Goal: Task Accomplishment & Management: Manage account settings

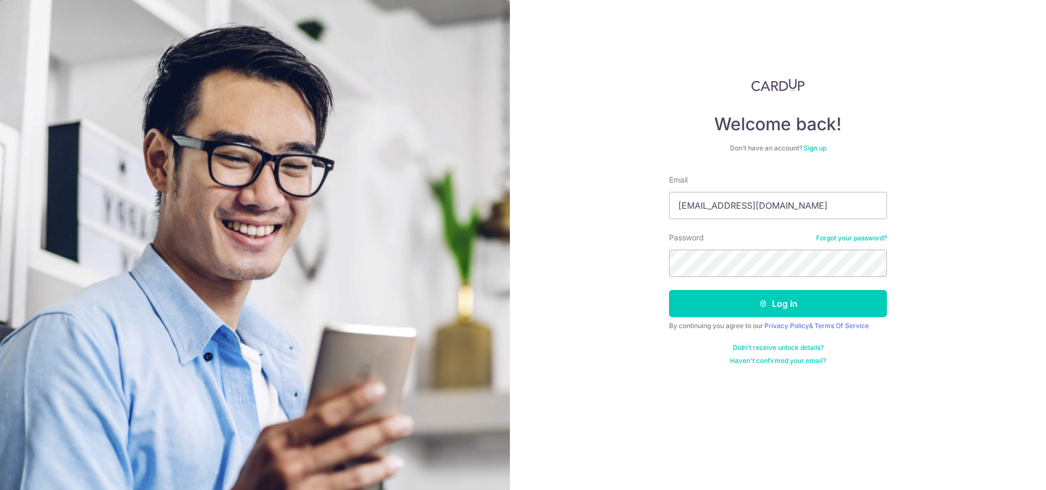
type input "[EMAIL_ADDRESS][DOMAIN_NAME]"
click at [669, 290] on button "Log in" at bounding box center [778, 303] width 218 height 27
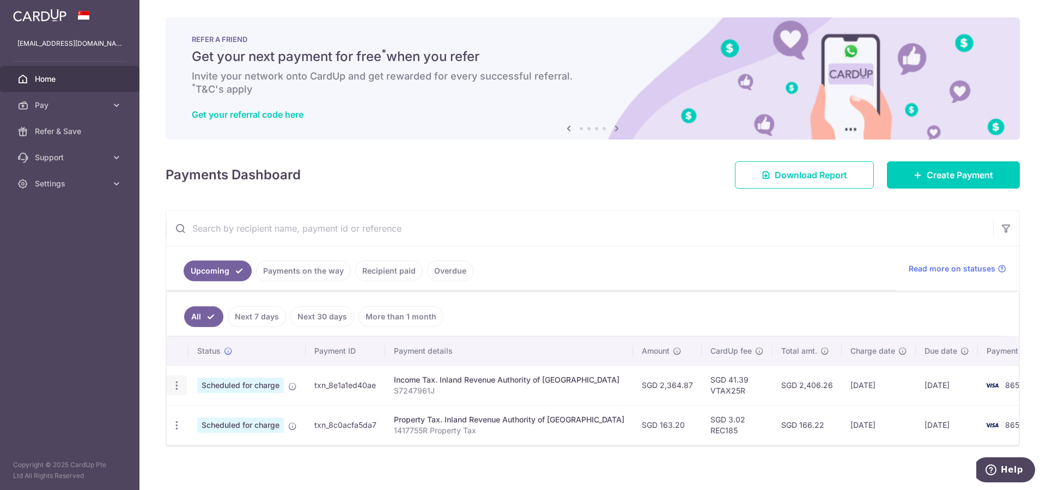
click at [168, 387] on div "Update payment Cancel payment" at bounding box center [177, 385] width 20 height 20
click at [176, 385] on icon "button" at bounding box center [176, 385] width 11 height 11
click at [228, 413] on span "Update payment" at bounding box center [235, 414] width 74 height 13
radio input "true"
type input "2,364.87"
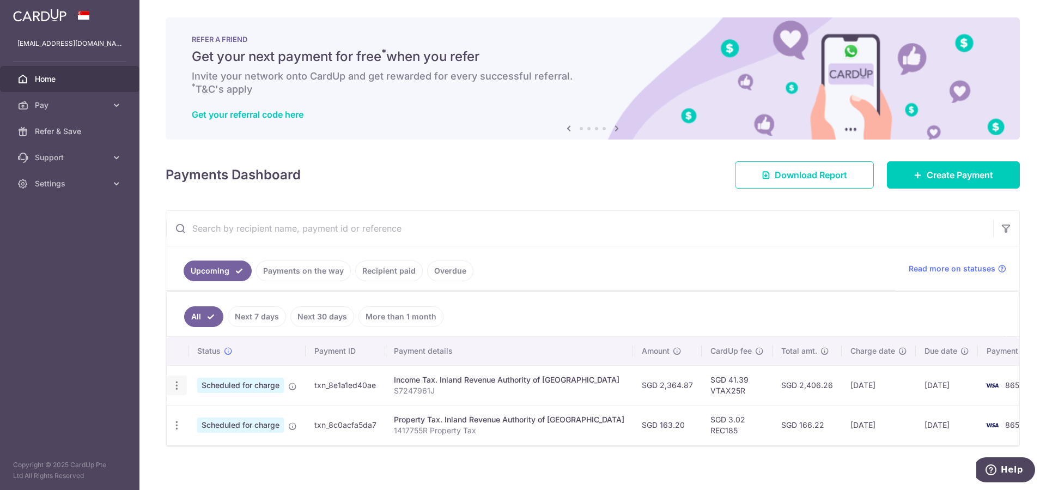
type input "[DATE]"
type input "S7247961J"
type input "VTAX25R"
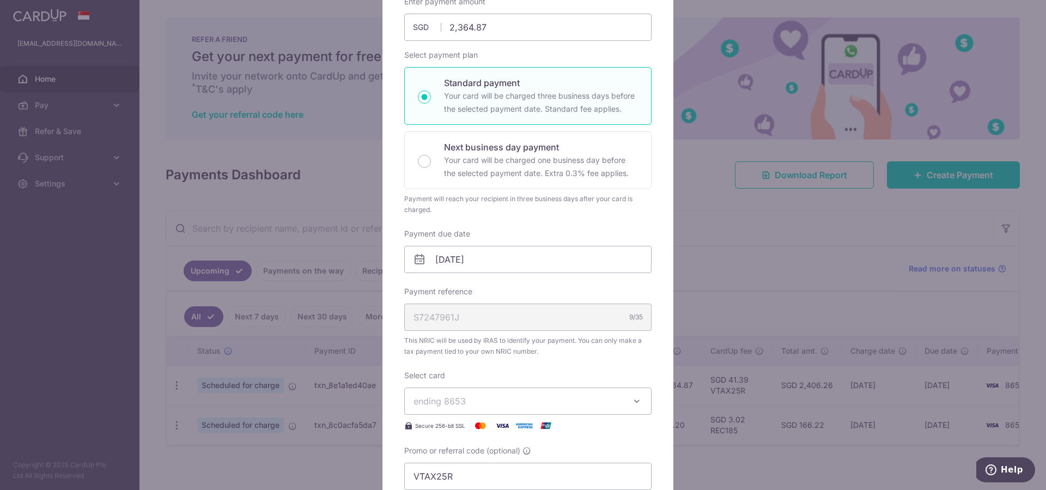
scroll to position [167, 0]
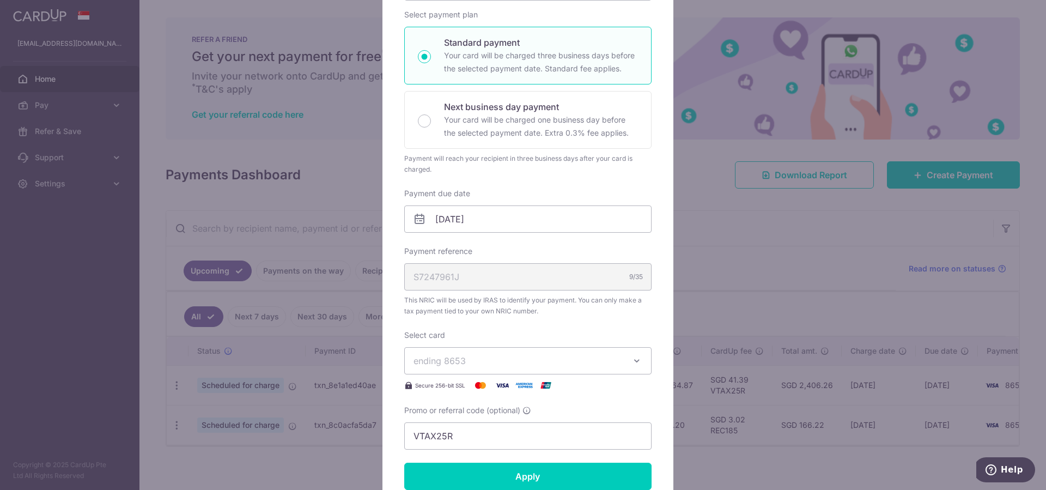
click at [416, 222] on icon at bounding box center [419, 218] width 13 height 13
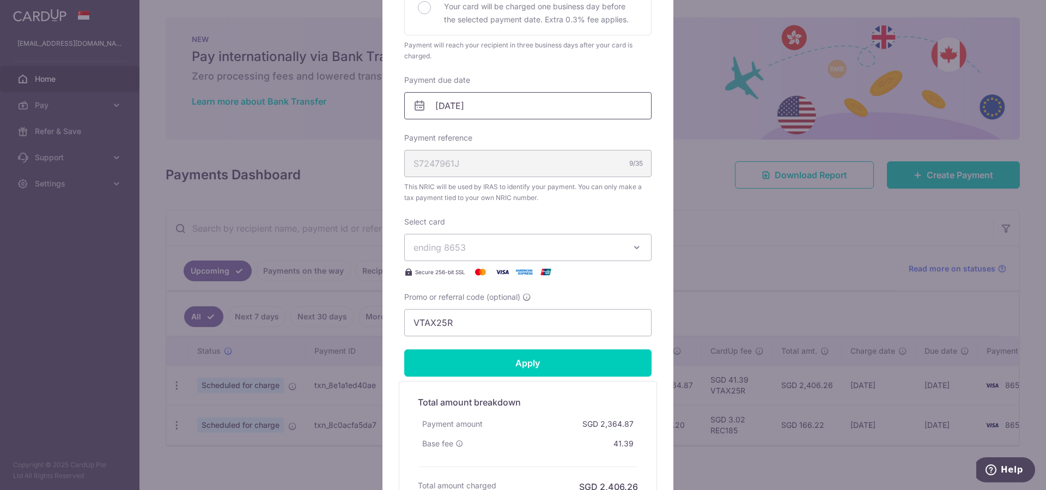
scroll to position [278, 0]
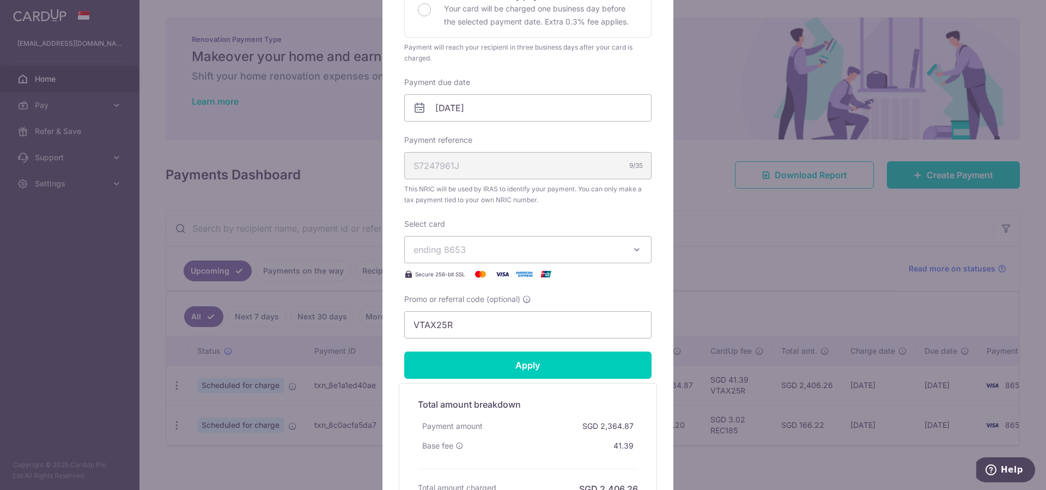
click at [634, 248] on icon "button" at bounding box center [636, 249] width 11 height 11
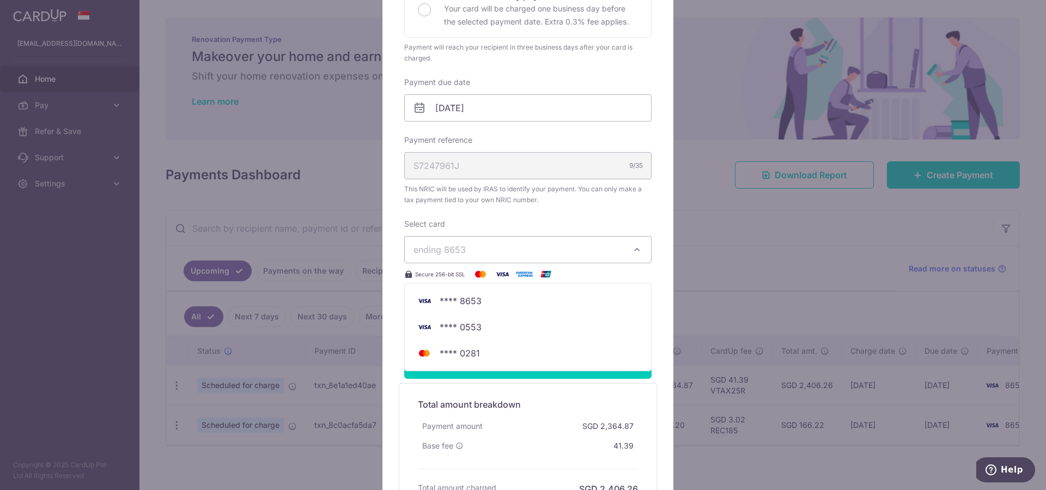
click at [634, 248] on icon "button" at bounding box center [636, 249] width 11 height 11
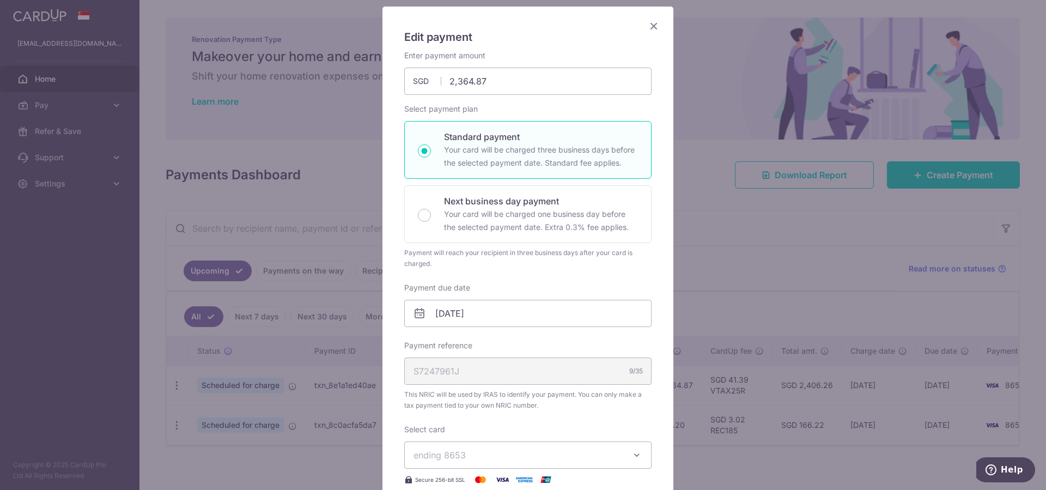
scroll to position [56, 0]
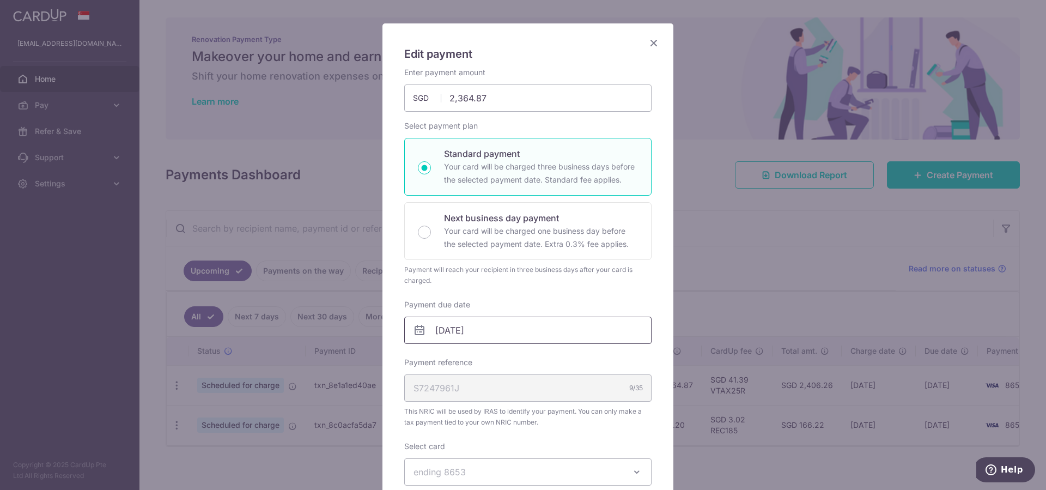
click at [430, 329] on input "[DATE]" at bounding box center [527, 329] width 247 height 27
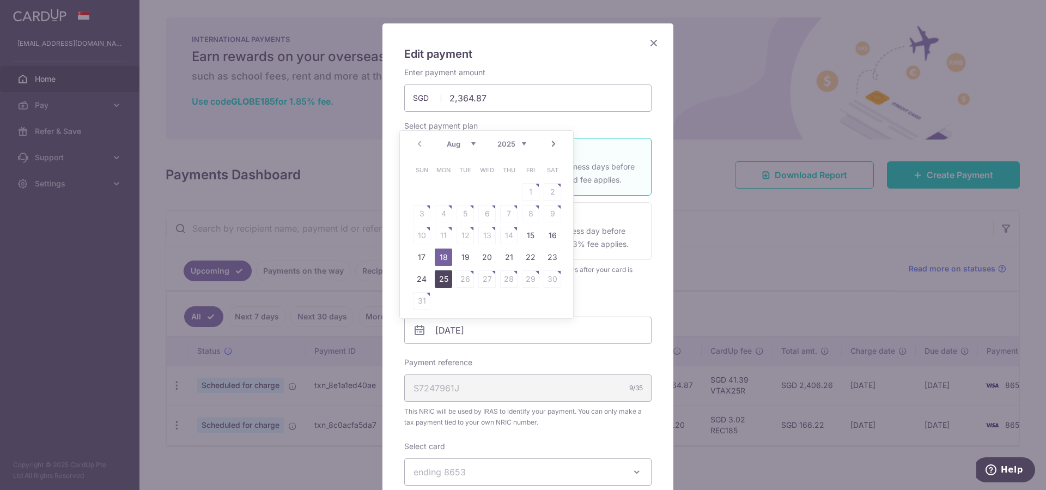
click at [442, 278] on link "25" at bounding box center [443, 278] width 17 height 17
type input "[DATE]"
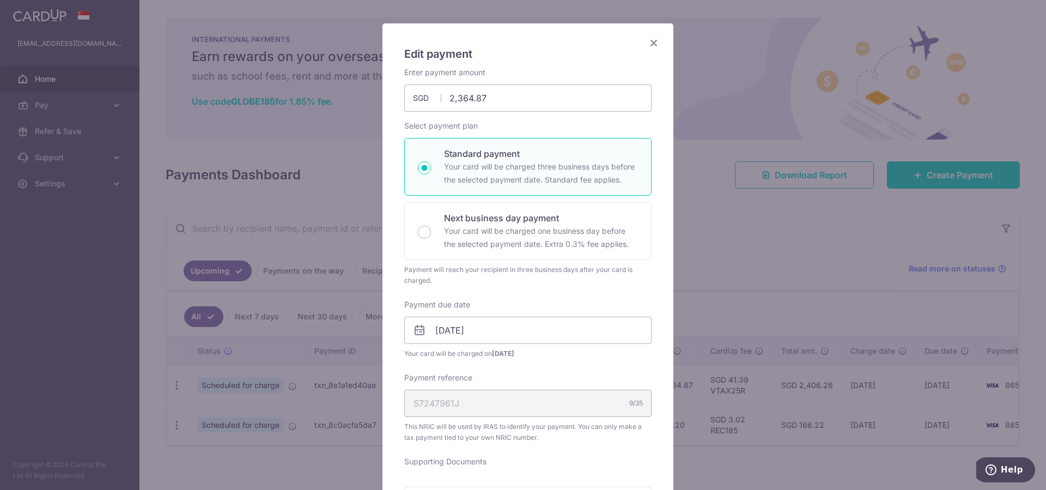
click at [650, 39] on icon "Close" at bounding box center [653, 43] width 13 height 14
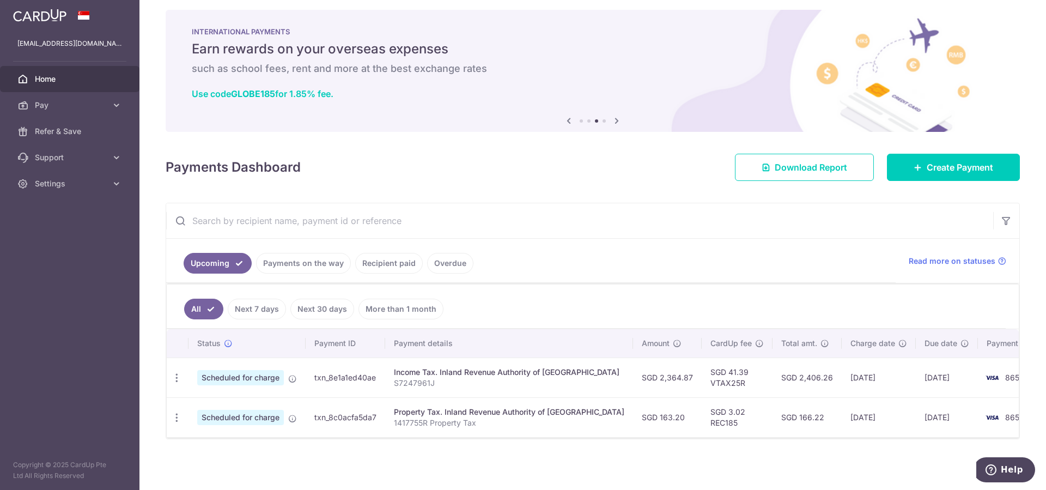
scroll to position [8, 0]
click at [182, 376] on div "Update payment Cancel payment" at bounding box center [177, 377] width 20 height 20
click at [178, 376] on icon "button" at bounding box center [176, 376] width 11 height 11
click at [202, 404] on span "Update payment" at bounding box center [235, 406] width 74 height 13
radio input "true"
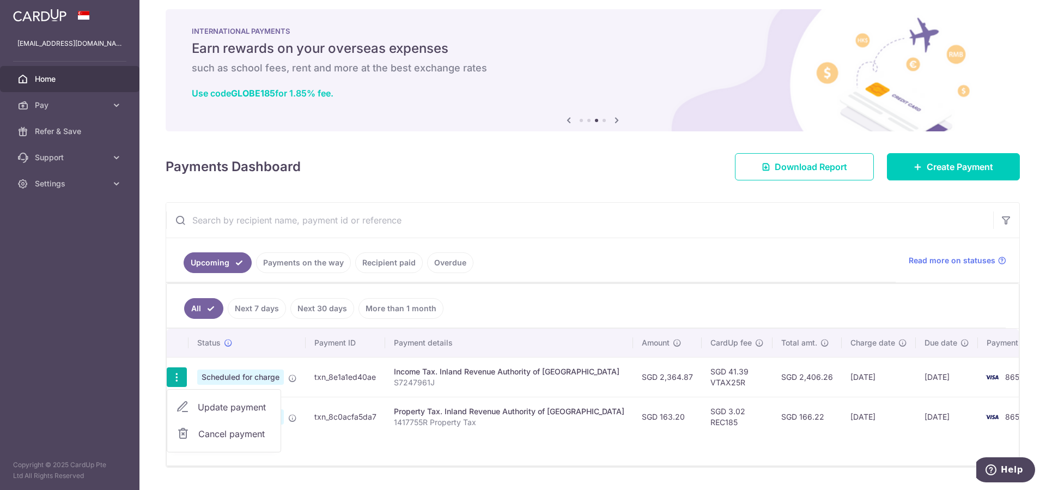
type input "[DATE]"
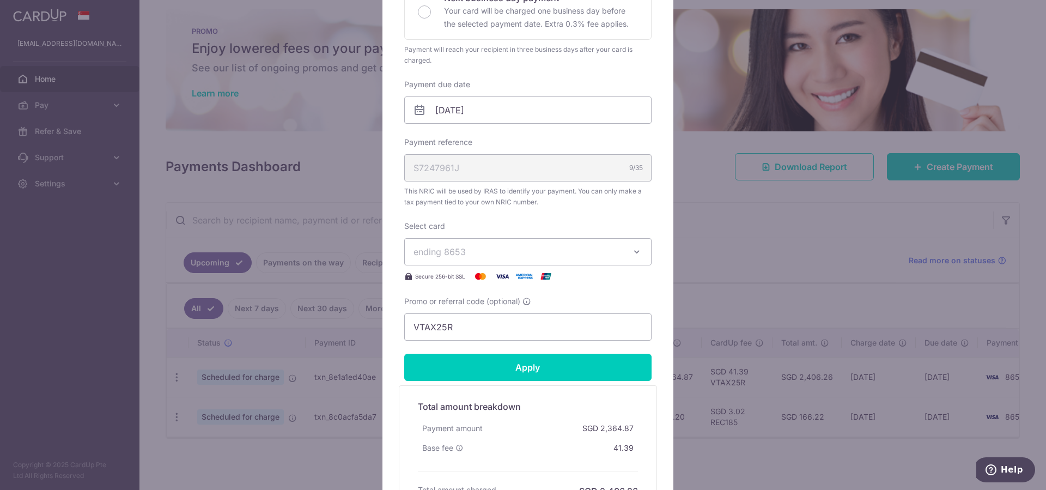
scroll to position [278, 0]
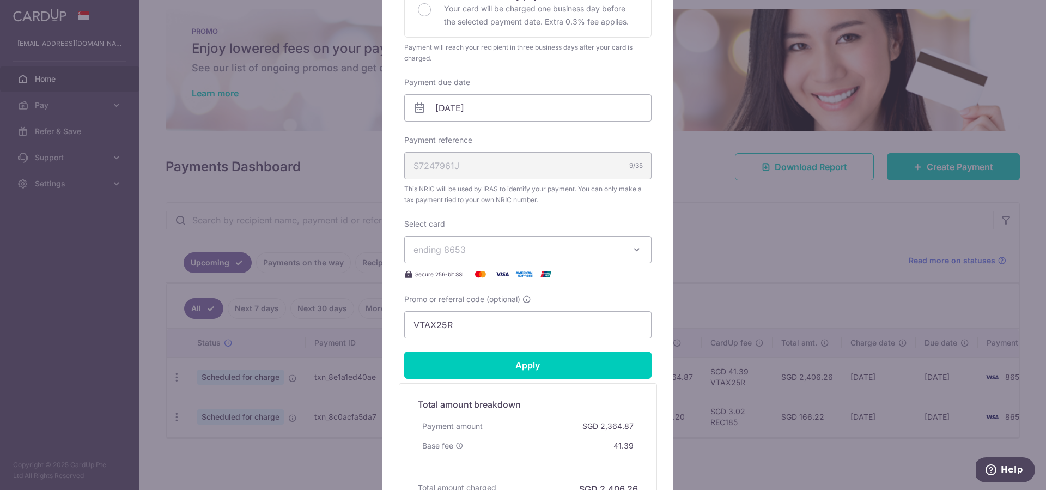
click at [633, 249] on icon "button" at bounding box center [636, 249] width 11 height 11
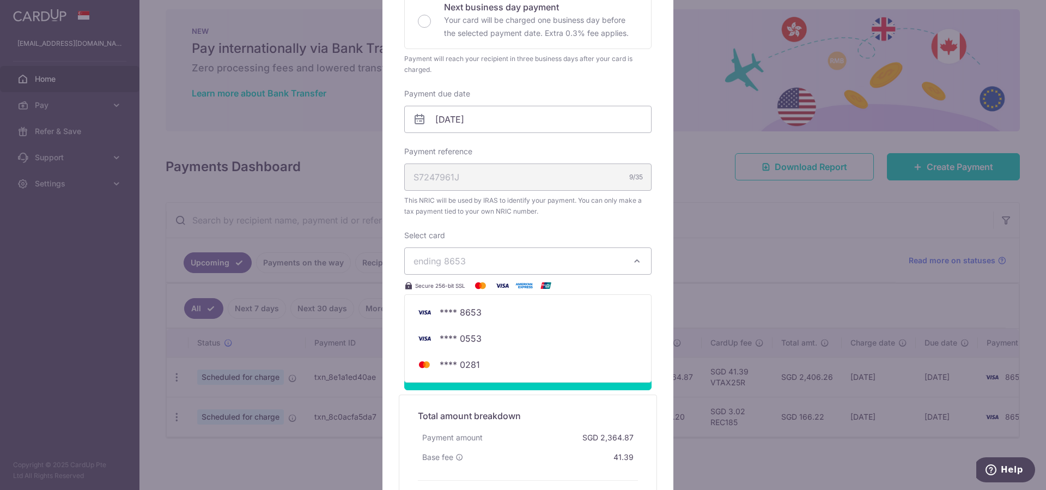
scroll to position [333, 0]
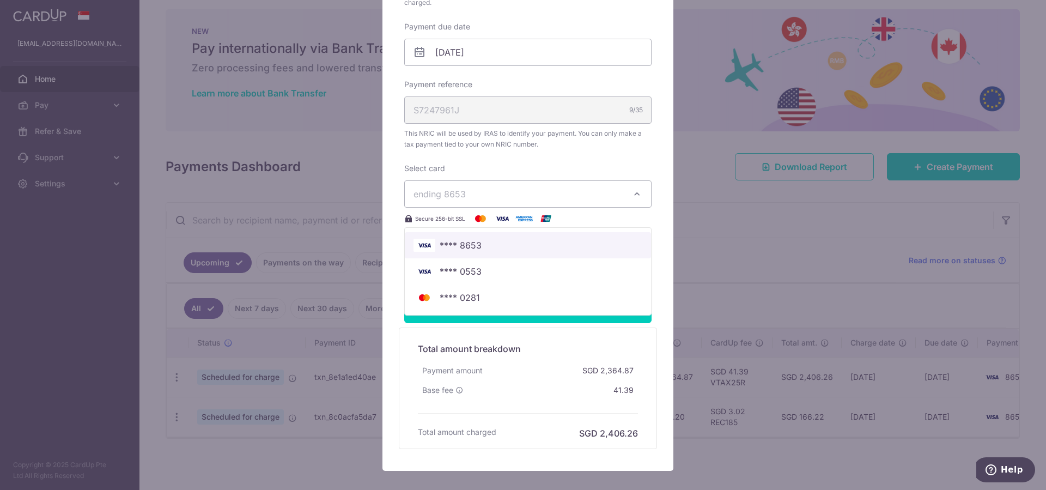
click at [459, 243] on span "**** 8653" at bounding box center [460, 245] width 42 height 13
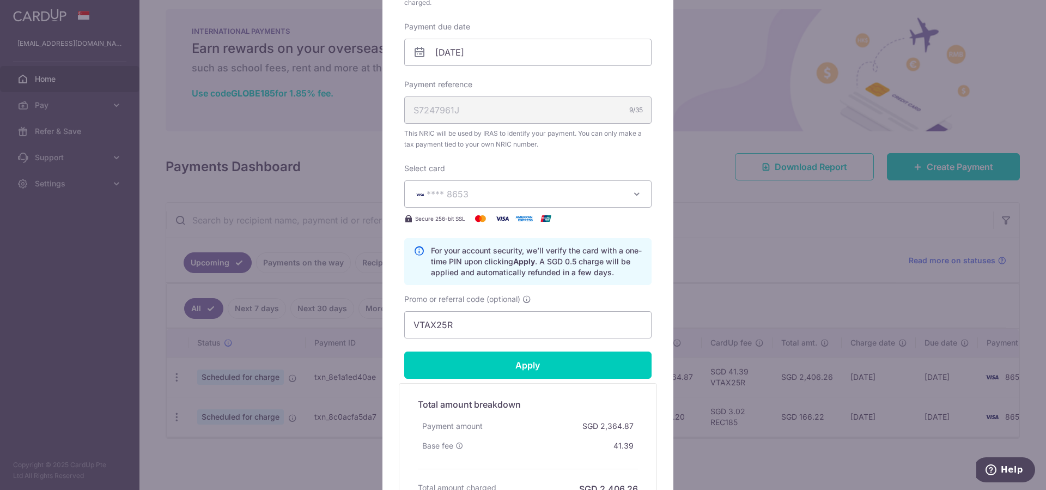
click at [631, 190] on icon "button" at bounding box center [636, 193] width 11 height 11
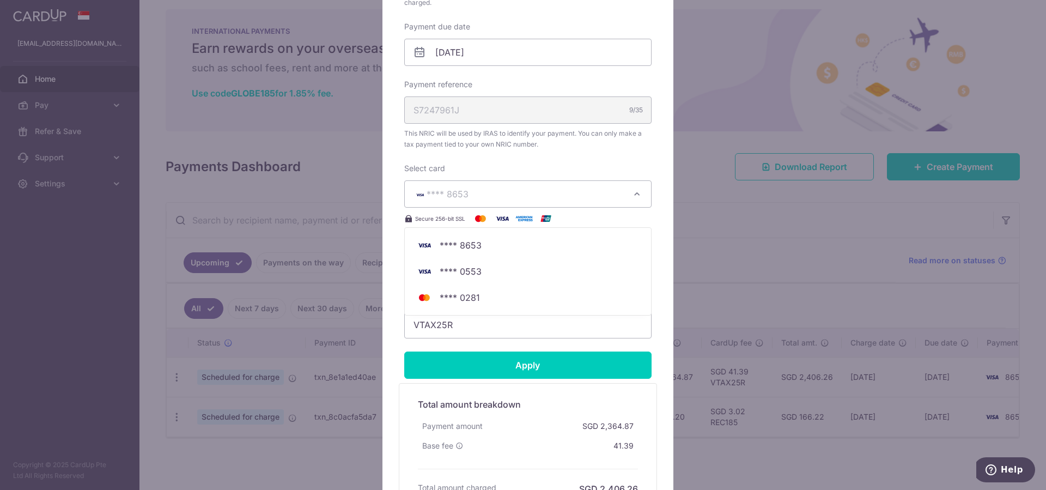
click at [510, 163] on div "Select card **** 8653 **** 8653 **** 0553 **** 0281 Secure 256-bit SSL" at bounding box center [527, 194] width 247 height 62
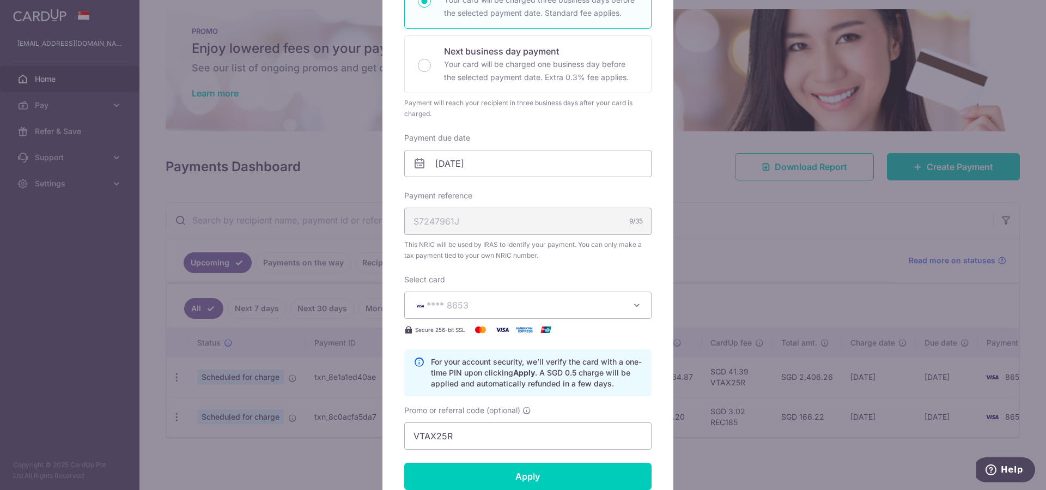
scroll to position [0, 0]
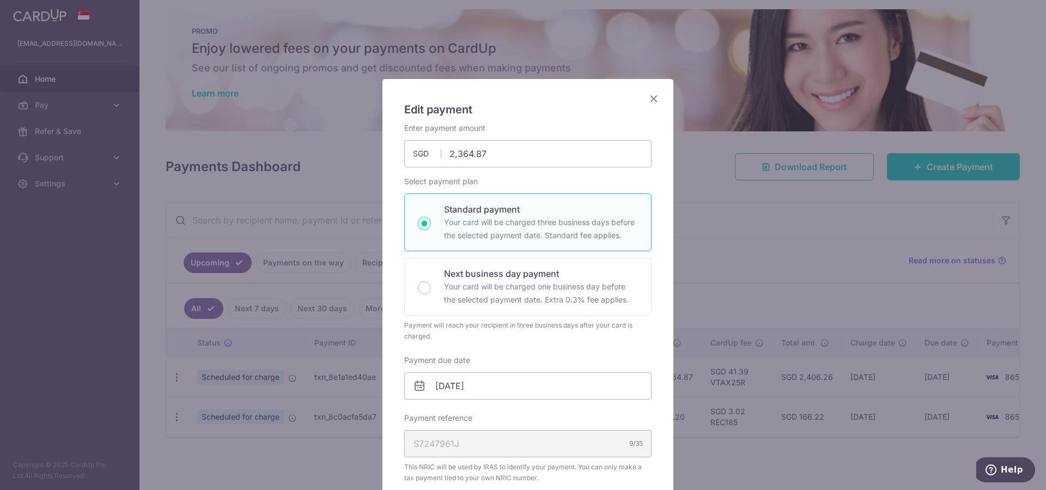
click at [650, 98] on icon "Close" at bounding box center [653, 98] width 13 height 14
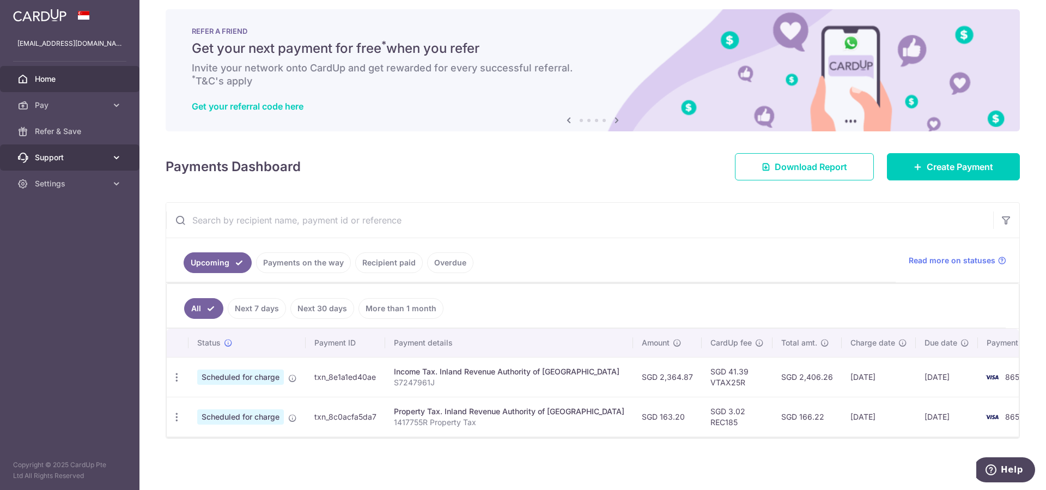
click at [117, 161] on icon at bounding box center [116, 157] width 11 height 11
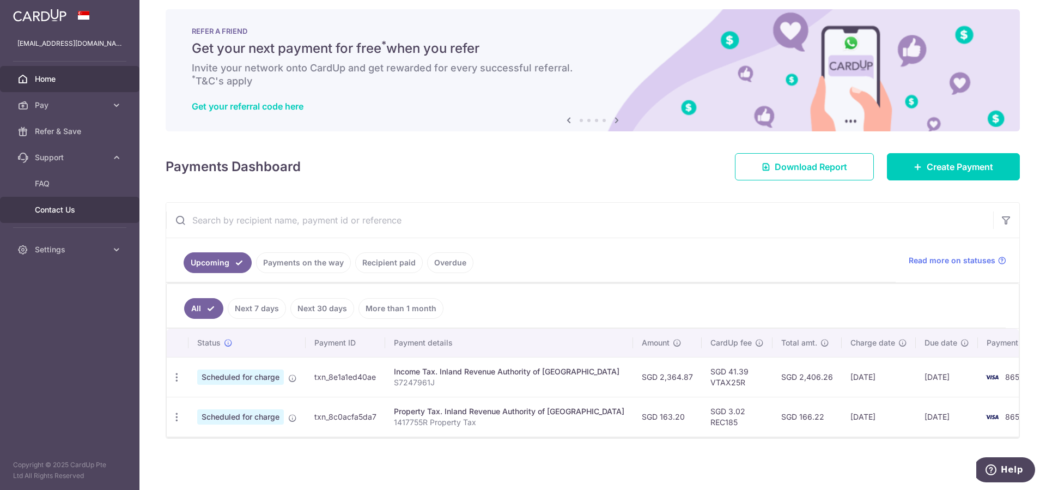
click at [72, 211] on span "Contact Us" at bounding box center [71, 209] width 72 height 11
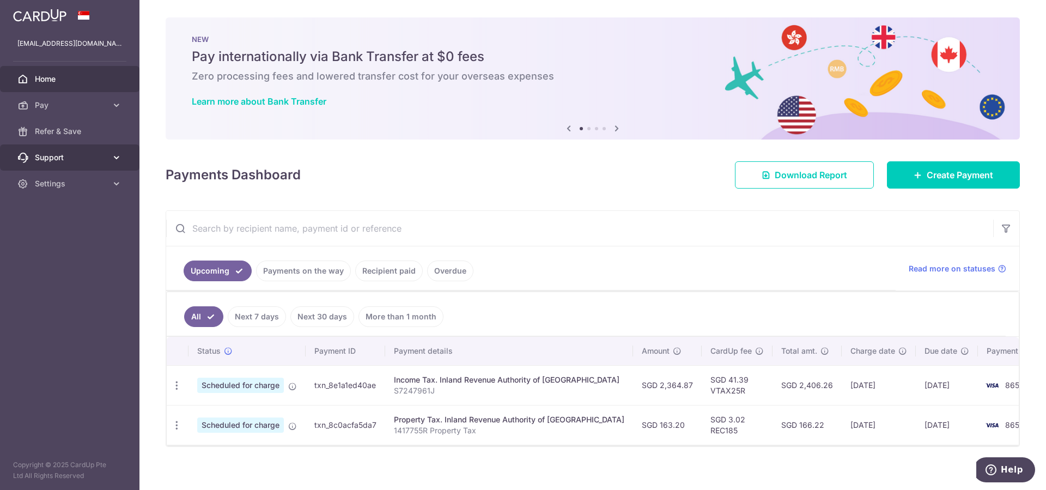
click at [107, 152] on link "Support" at bounding box center [69, 157] width 139 height 26
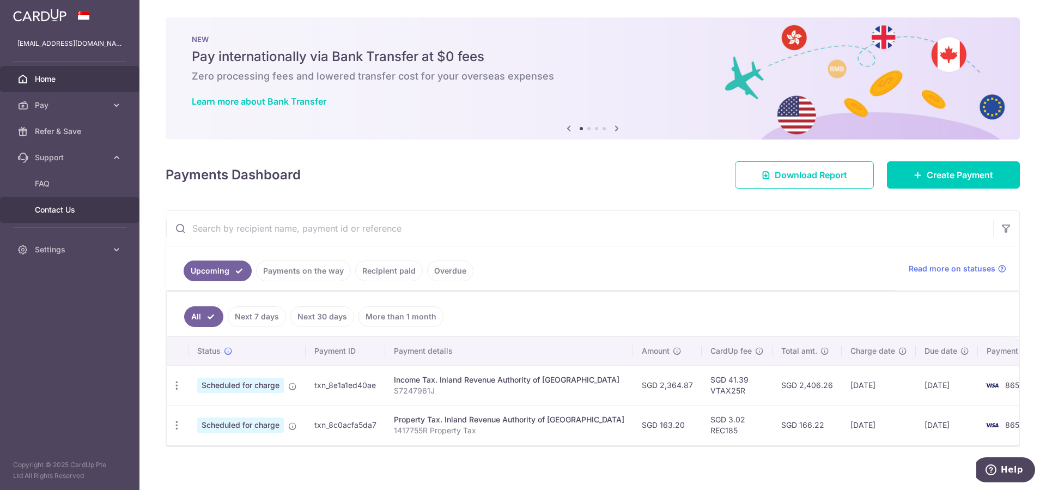
click at [52, 211] on span "Contact Us" at bounding box center [71, 209] width 72 height 11
